Goal: Use online tool/utility: Utilize a website feature to perform a specific function

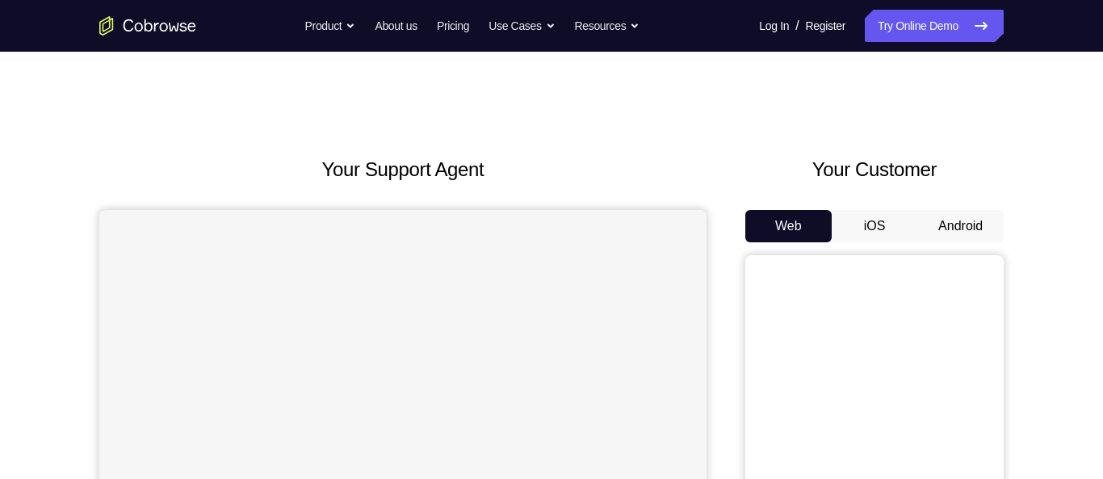
click at [944, 222] on button "Android" at bounding box center [961, 226] width 86 height 32
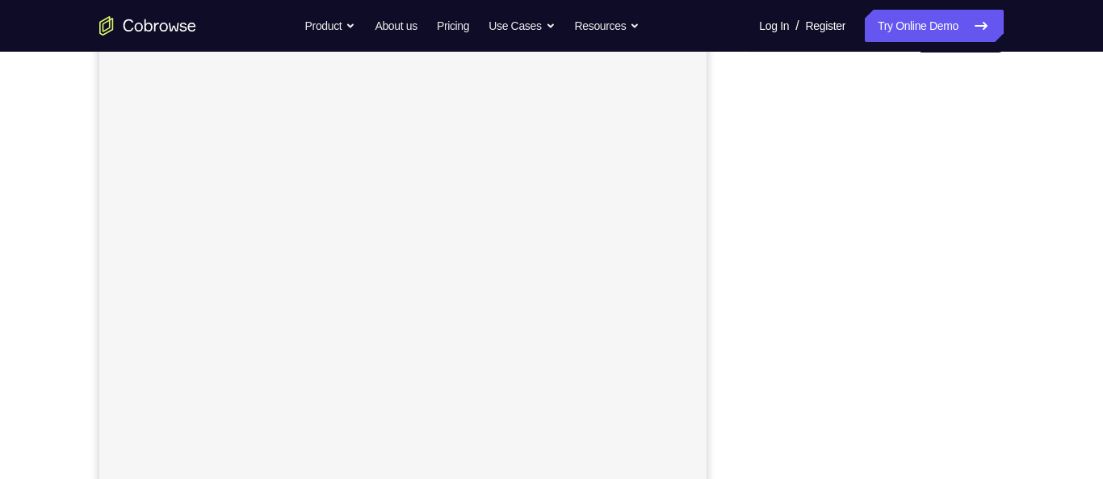
scroll to position [191, 0]
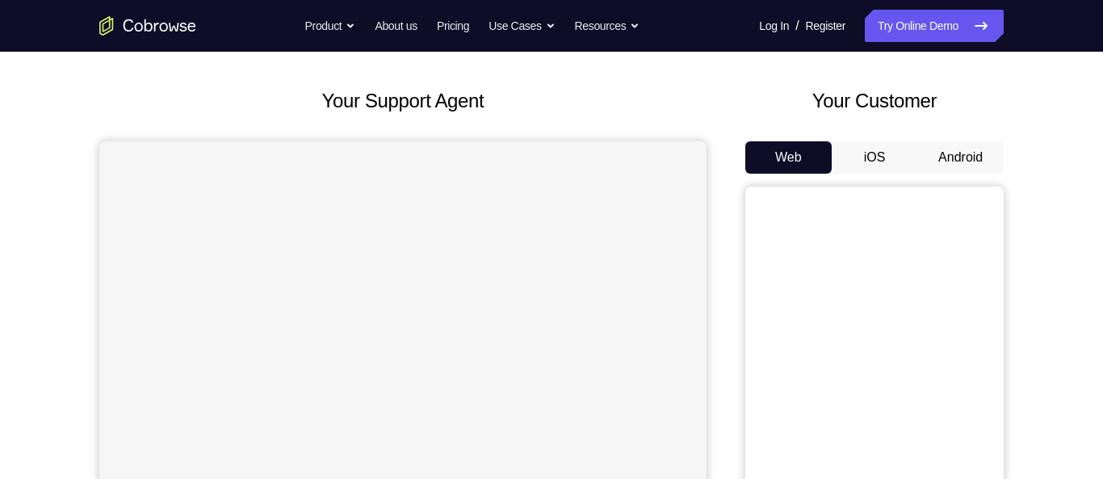
scroll to position [59, 0]
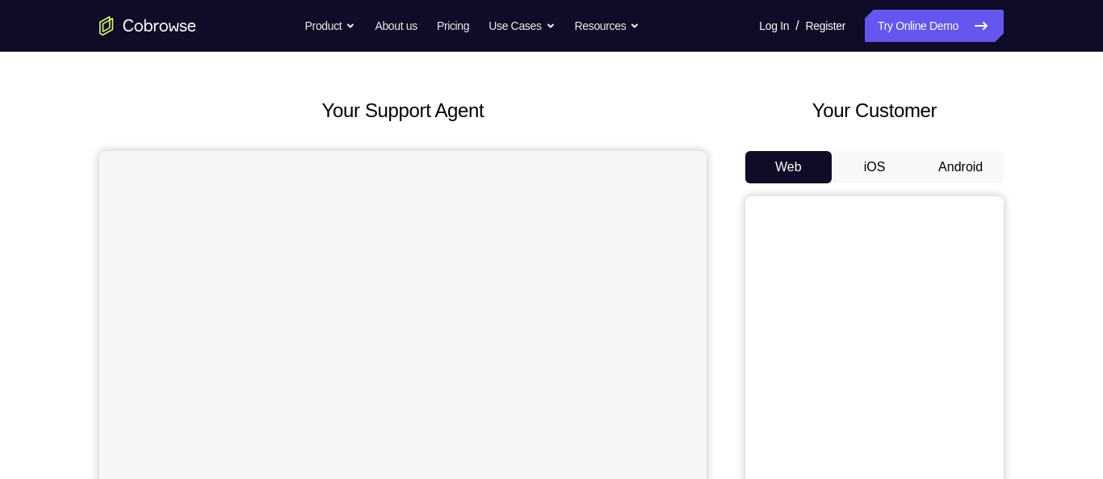
click at [970, 179] on button "Android" at bounding box center [961, 167] width 86 height 32
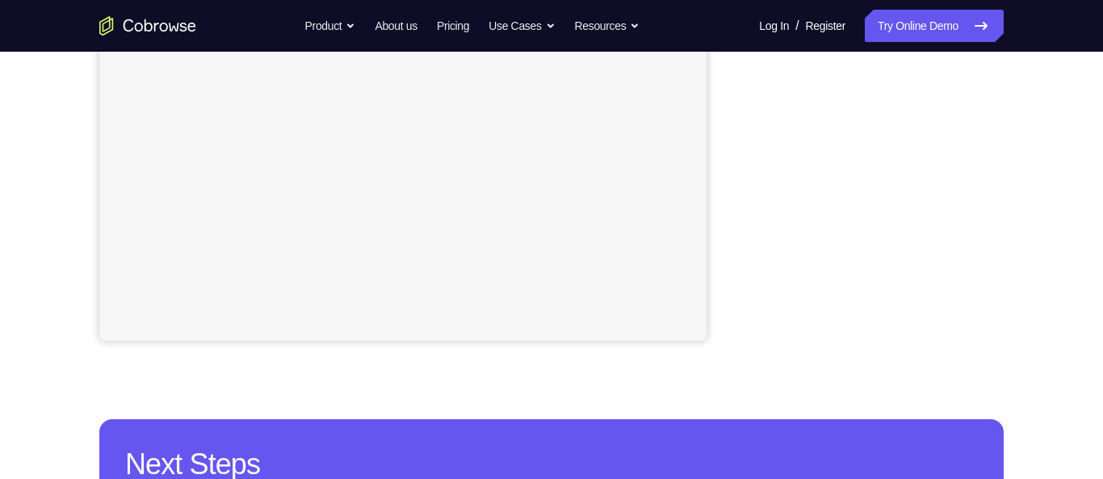
scroll to position [393, 0]
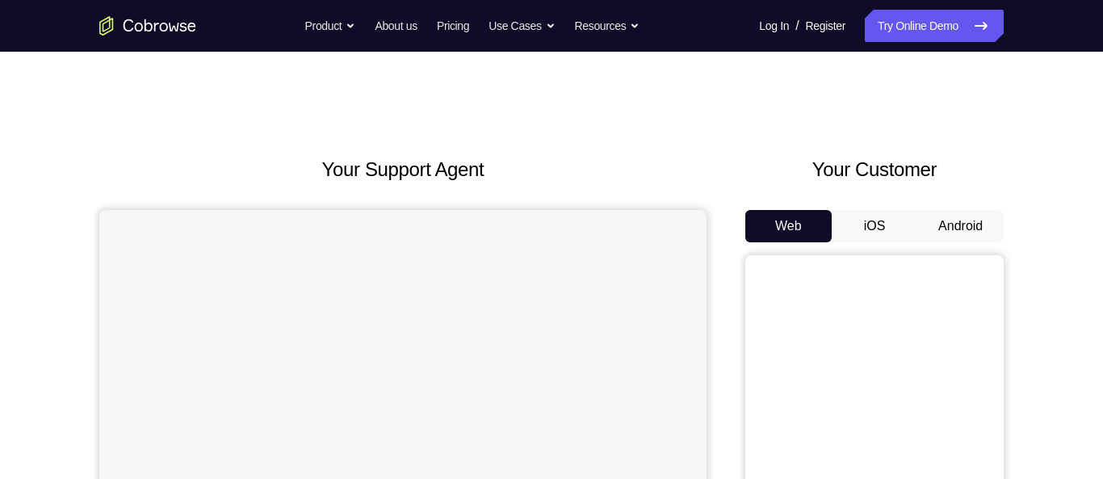
click at [966, 229] on button "Android" at bounding box center [961, 226] width 86 height 32
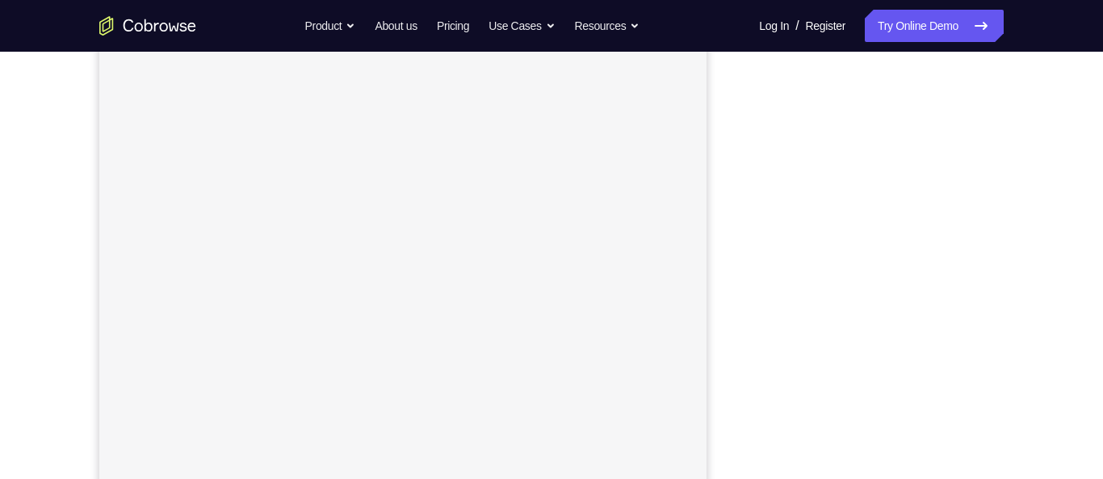
scroll to position [257, 0]
click at [1082, 178] on div "Your Support Agent Your Customer Web iOS Android Next Steps We’d be happy to gi…" at bounding box center [551, 327] width 1103 height 1065
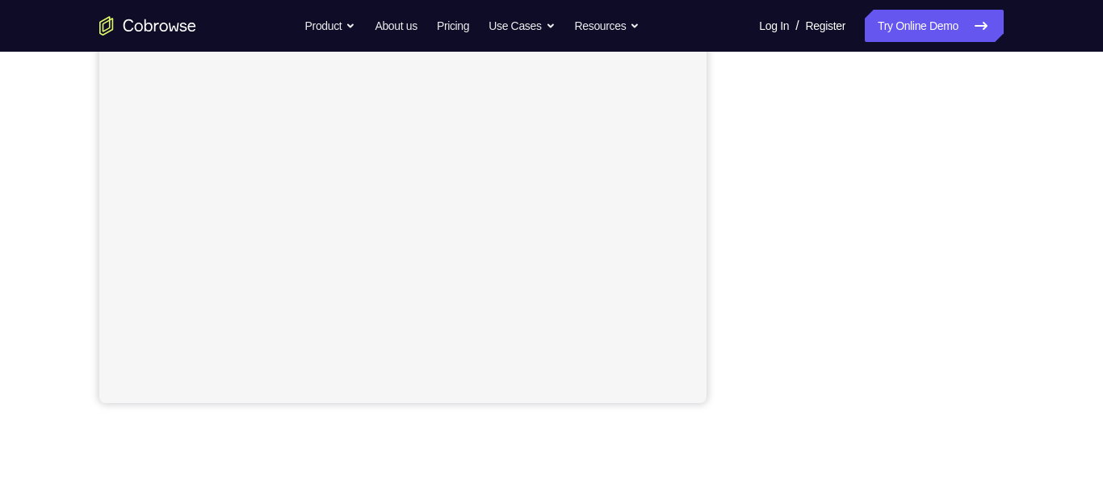
scroll to position [347, 0]
click at [998, 220] on div at bounding box center [875, 156] width 258 height 497
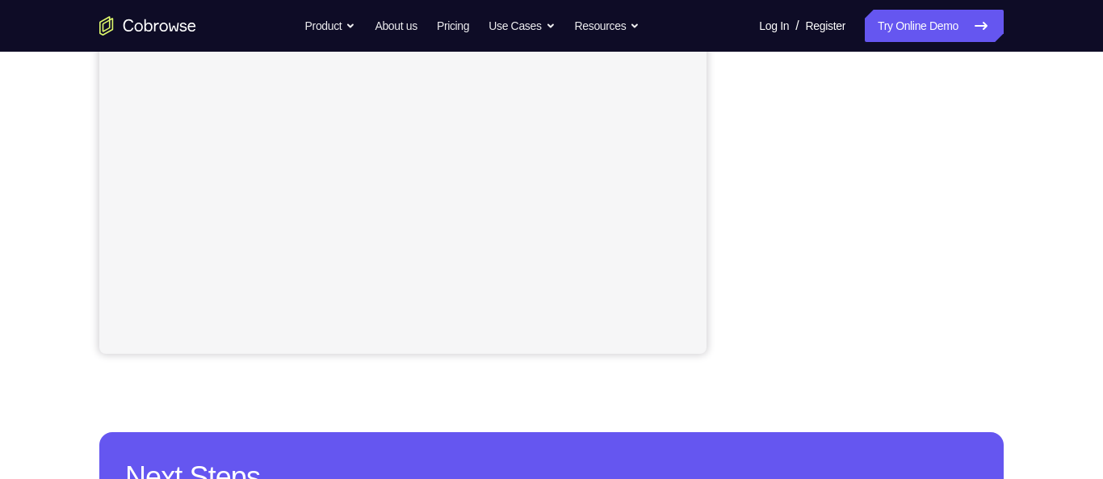
scroll to position [393, 0]
